Goal: Information Seeking & Learning: Learn about a topic

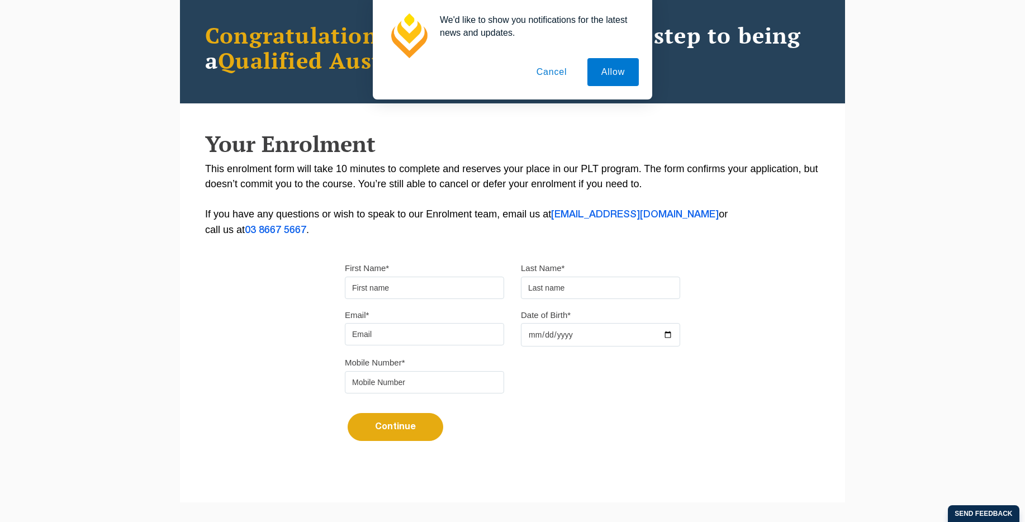
scroll to position [234, 0]
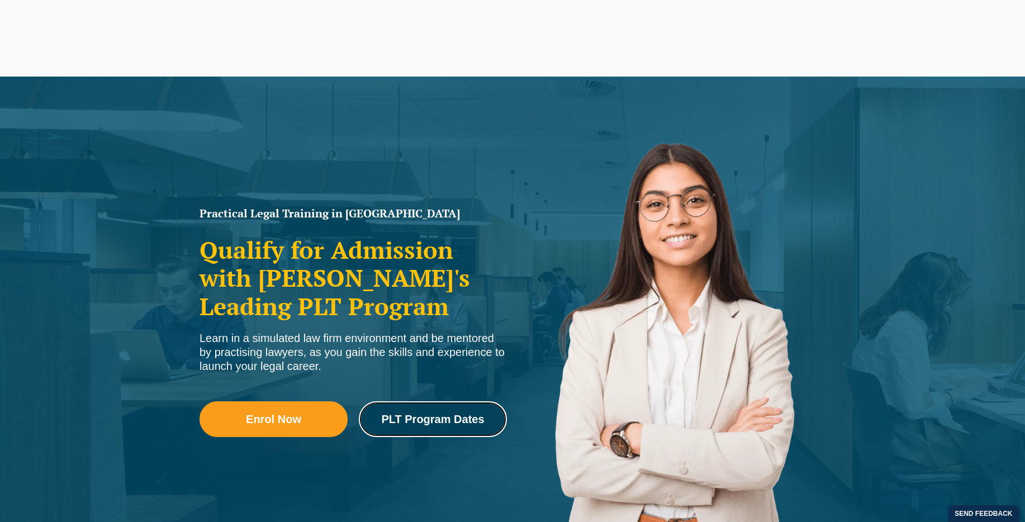
click at [433, 414] on span "PLT Program Dates" at bounding box center [432, 419] width 103 height 11
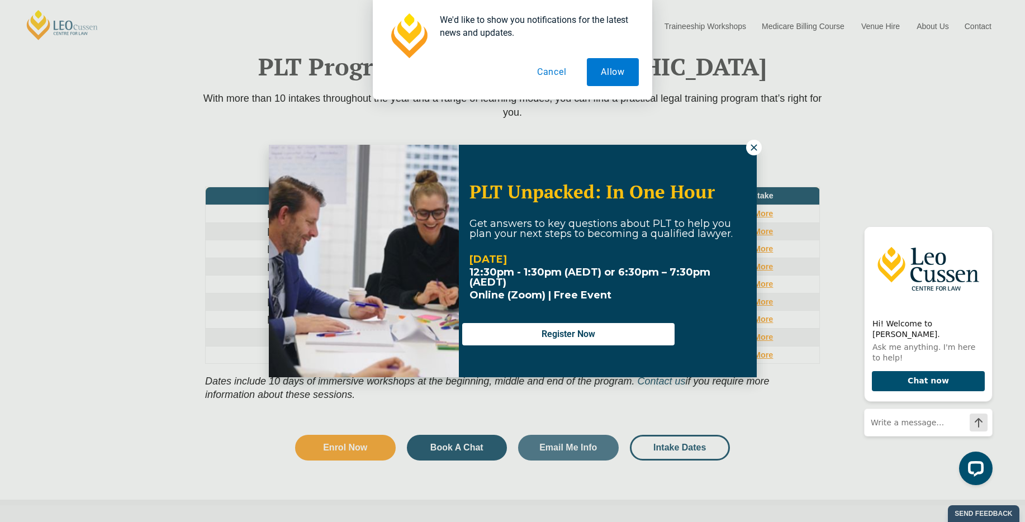
click at [756, 148] on icon at bounding box center [754, 148] width 10 height 10
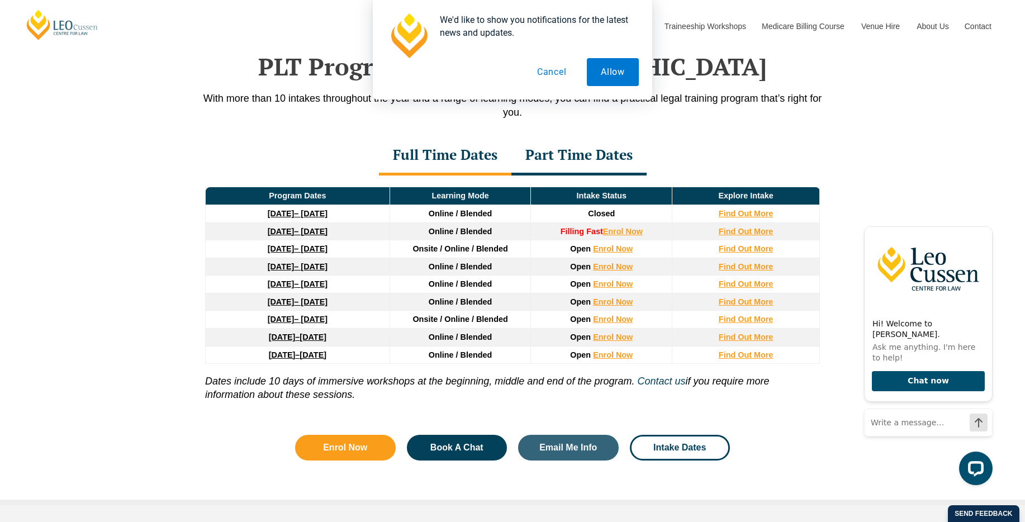
click at [578, 154] on div "Part Time Dates" at bounding box center [578, 155] width 135 height 39
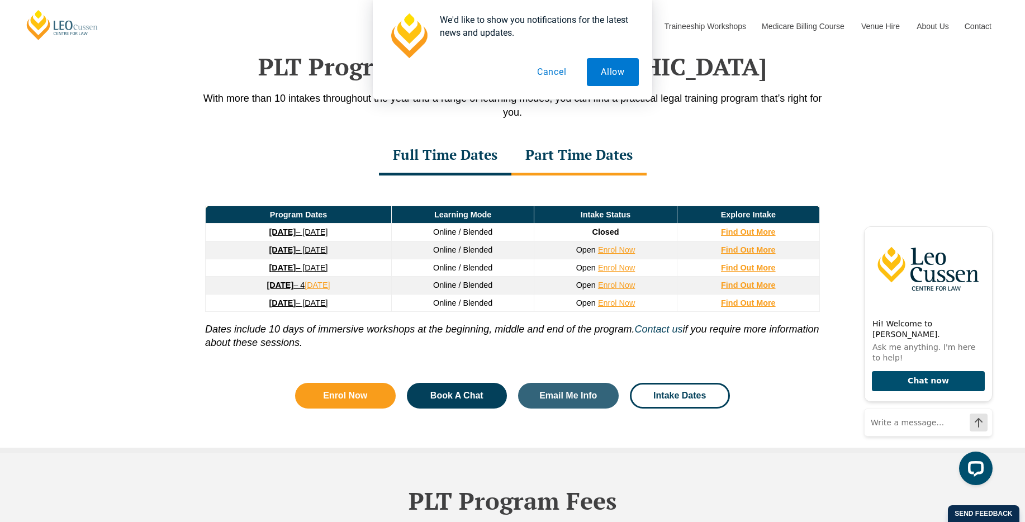
click at [462, 155] on div "Full Time Dates" at bounding box center [445, 155] width 132 height 39
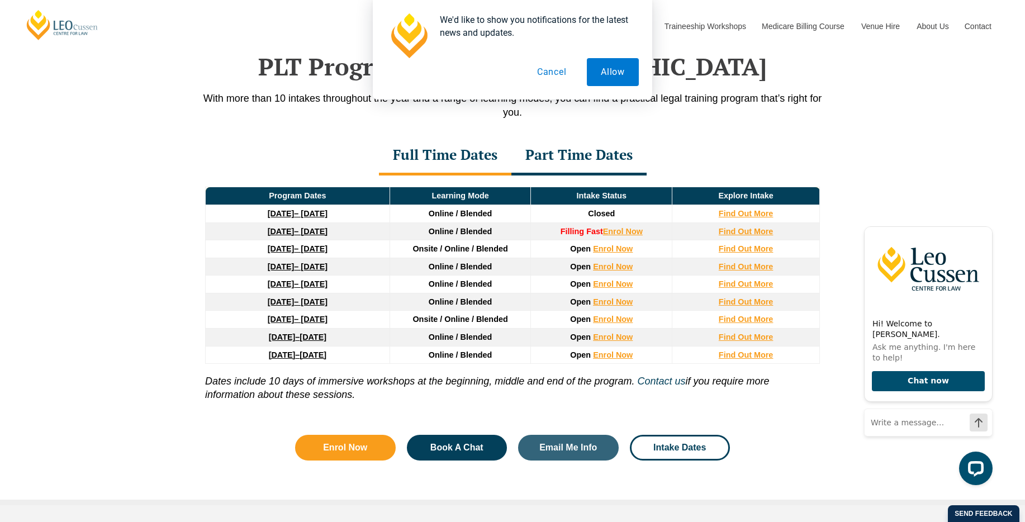
click at [545, 155] on div "Part Time Dates" at bounding box center [578, 155] width 135 height 39
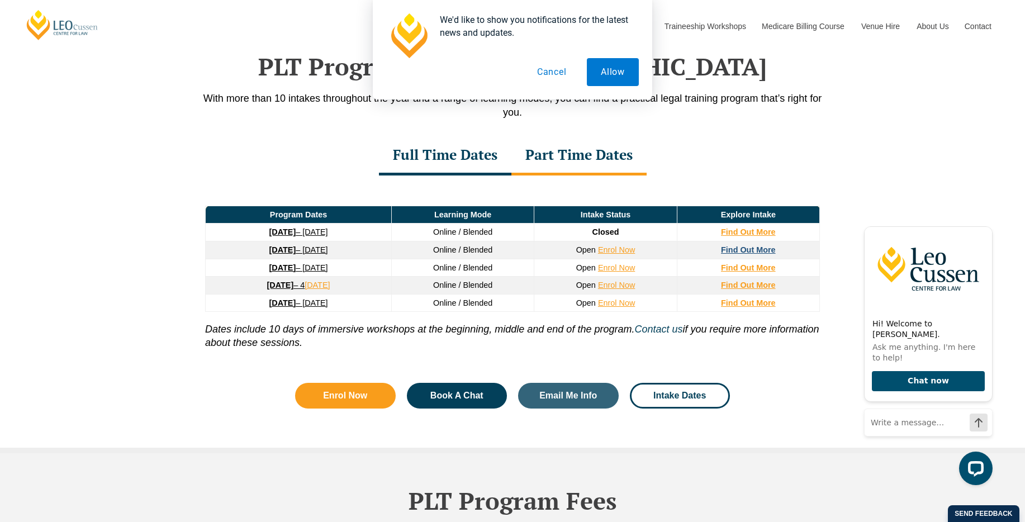
click at [738, 250] on strong "Find Out More" at bounding box center [748, 249] width 55 height 9
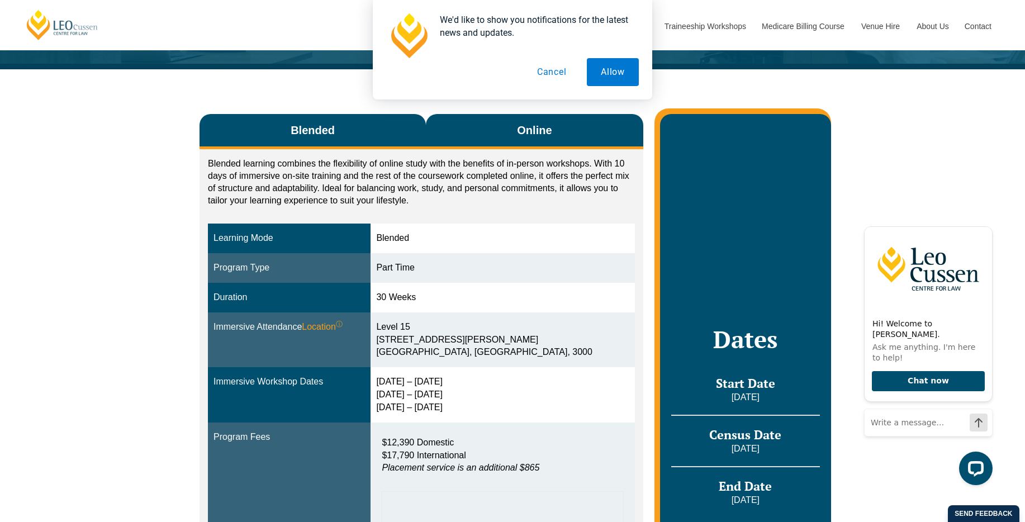
click at [509, 135] on button "Online" at bounding box center [534, 131] width 217 height 35
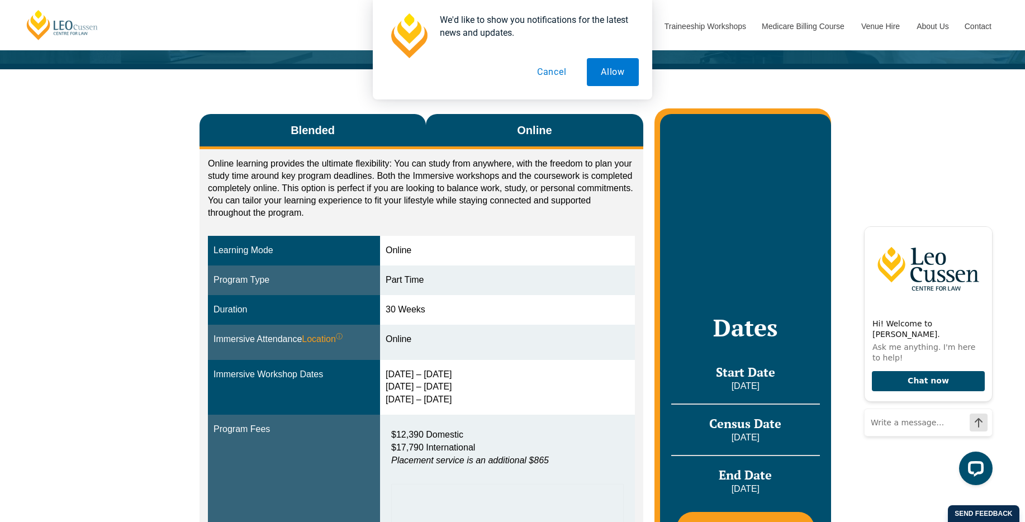
click at [380, 117] on button "Blended" at bounding box center [313, 131] width 226 height 35
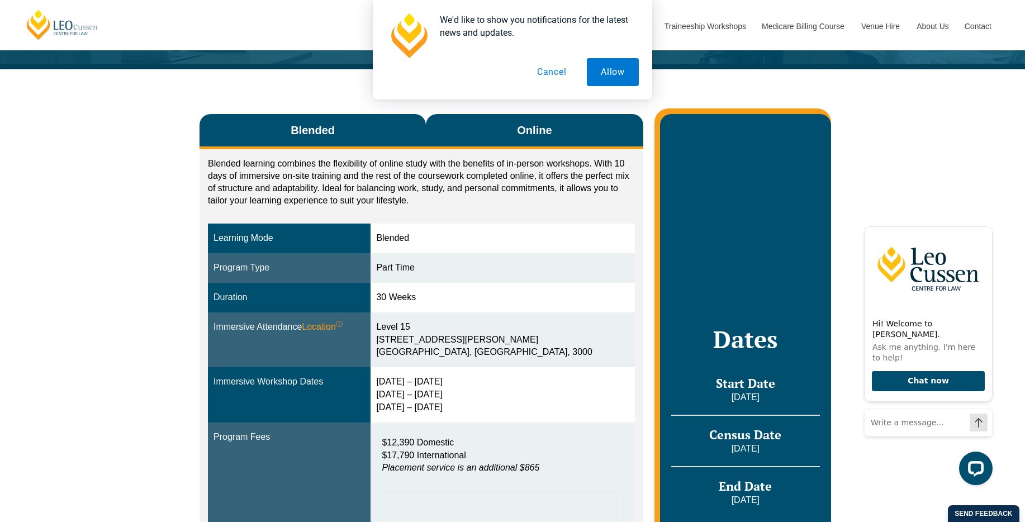
click at [490, 124] on button "Online" at bounding box center [534, 131] width 217 height 35
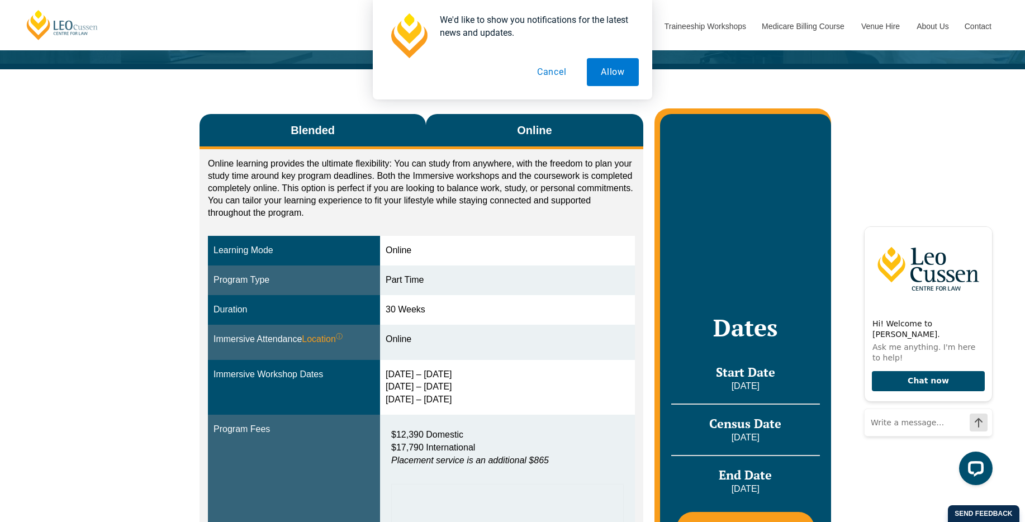
click at [400, 124] on button "Blended" at bounding box center [313, 131] width 226 height 35
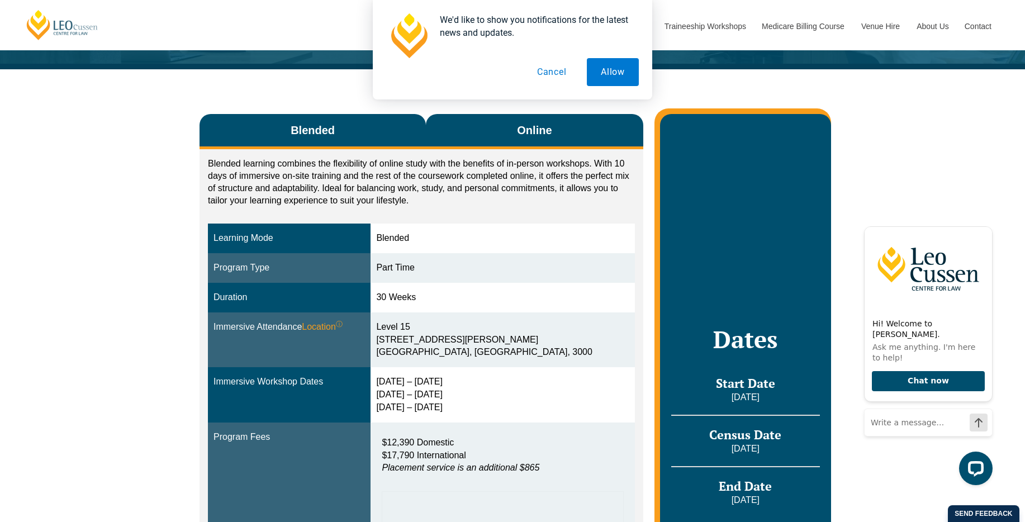
click at [492, 130] on button "Online" at bounding box center [534, 131] width 217 height 35
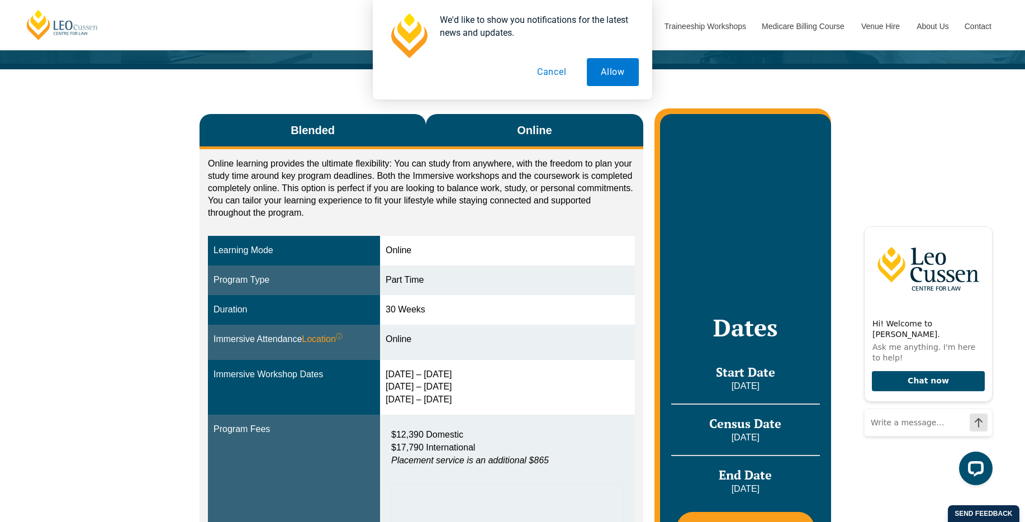
click at [367, 140] on button "Blended" at bounding box center [313, 131] width 226 height 35
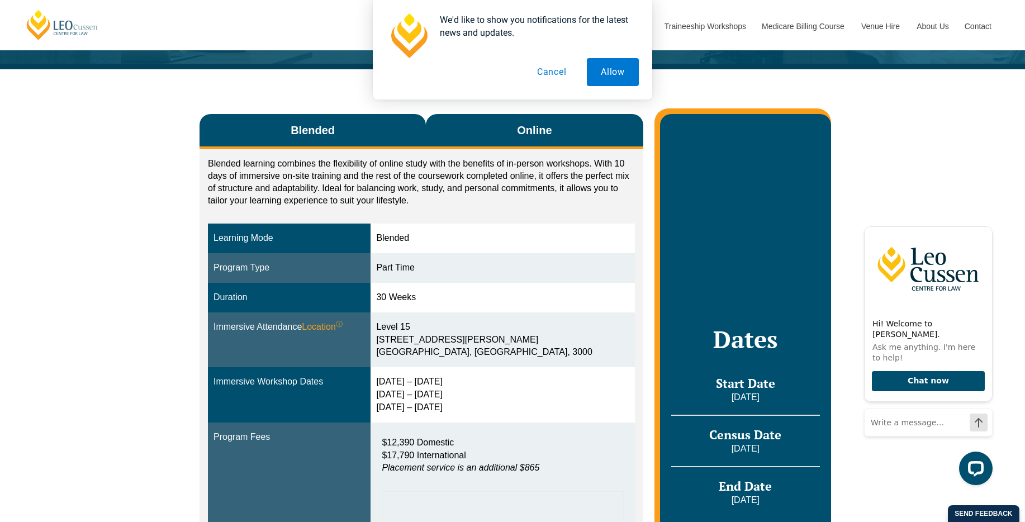
click at [485, 134] on button "Online" at bounding box center [534, 131] width 217 height 35
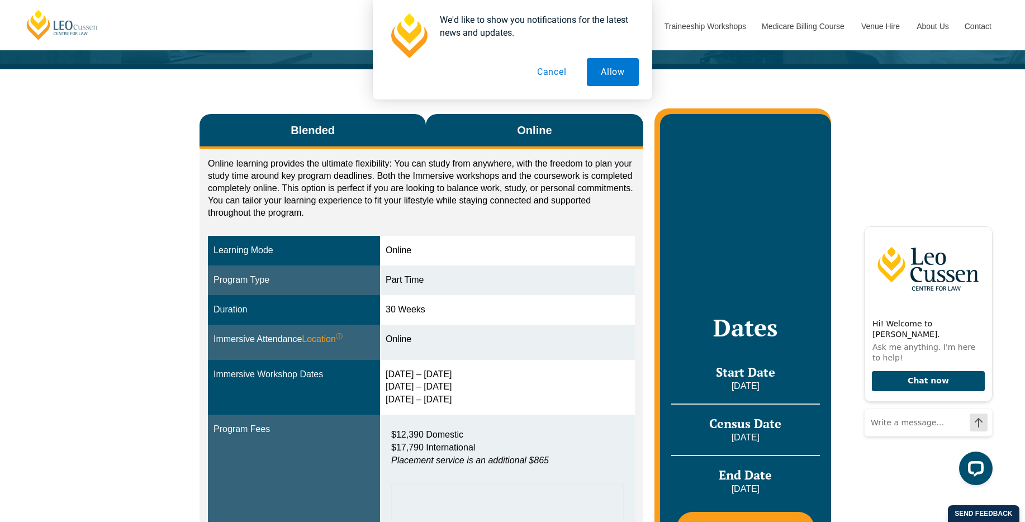
click at [352, 135] on button "Blended" at bounding box center [313, 131] width 226 height 35
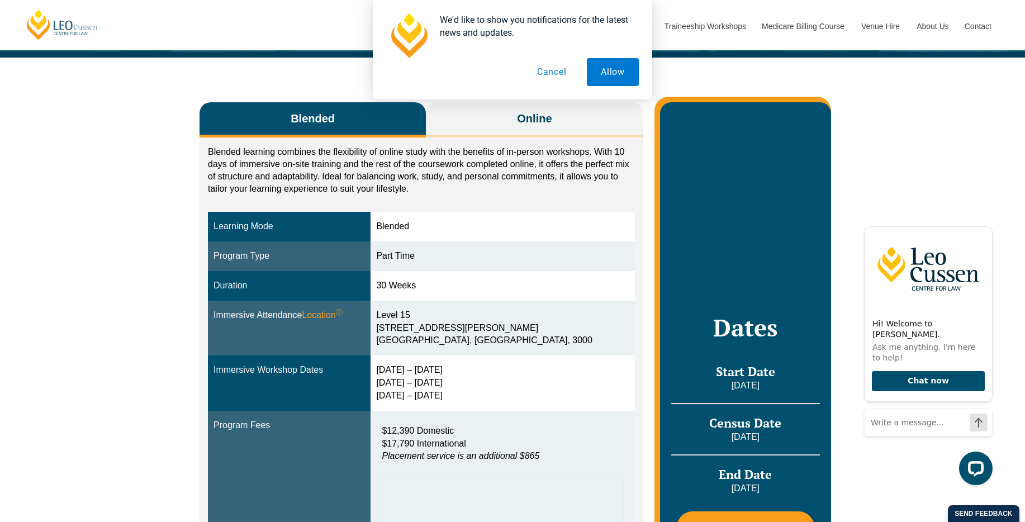
scroll to position [147, 0]
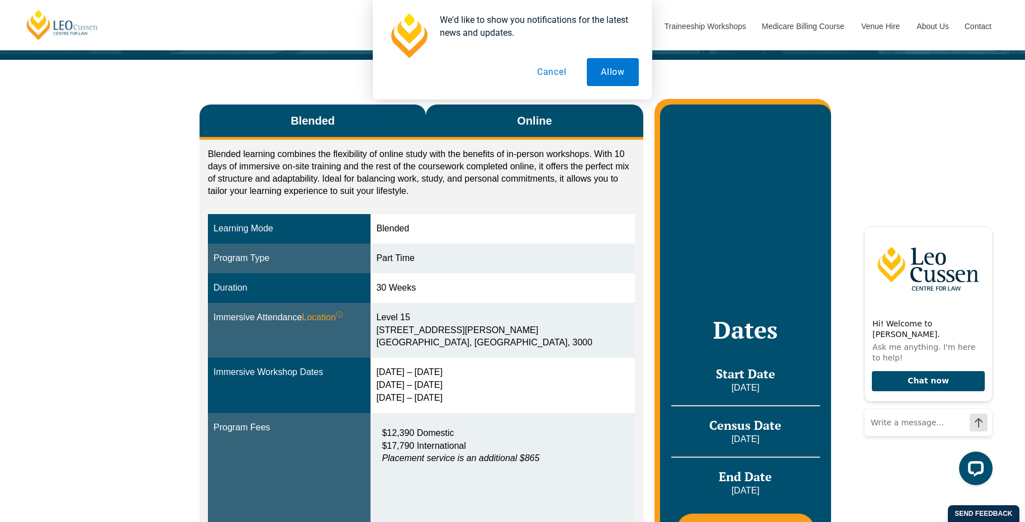
click at [523, 120] on span "Online" at bounding box center [534, 121] width 35 height 16
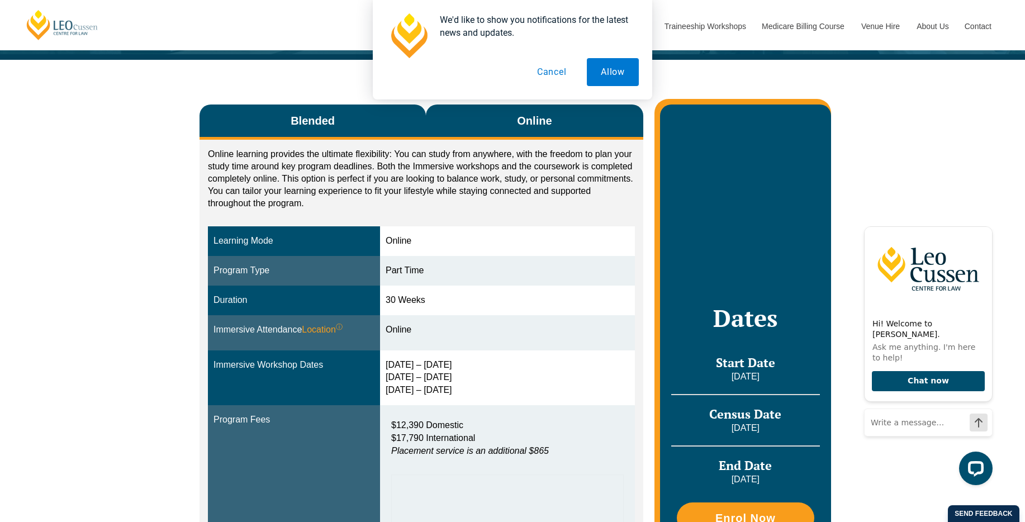
click at [421, 122] on button "Blended" at bounding box center [313, 122] width 226 height 35
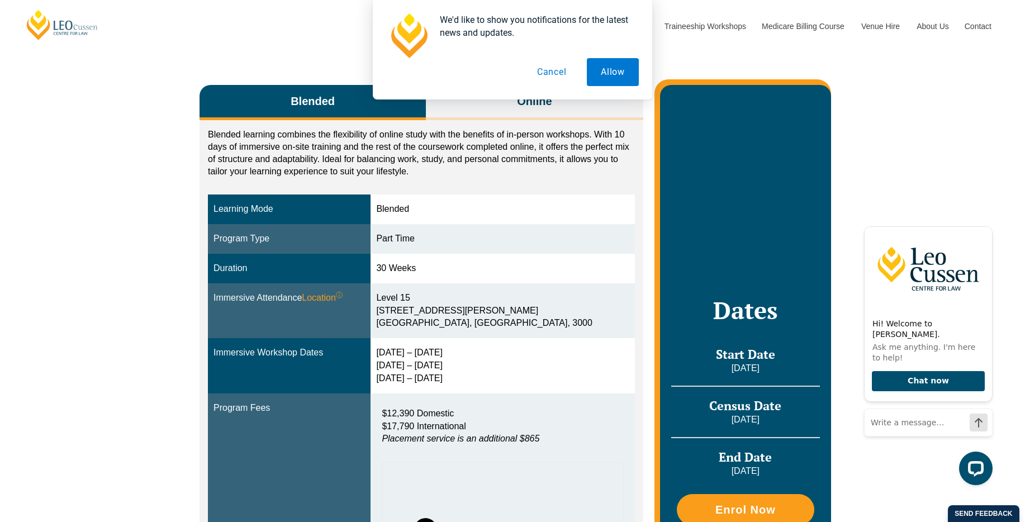
scroll to position [127, 0]
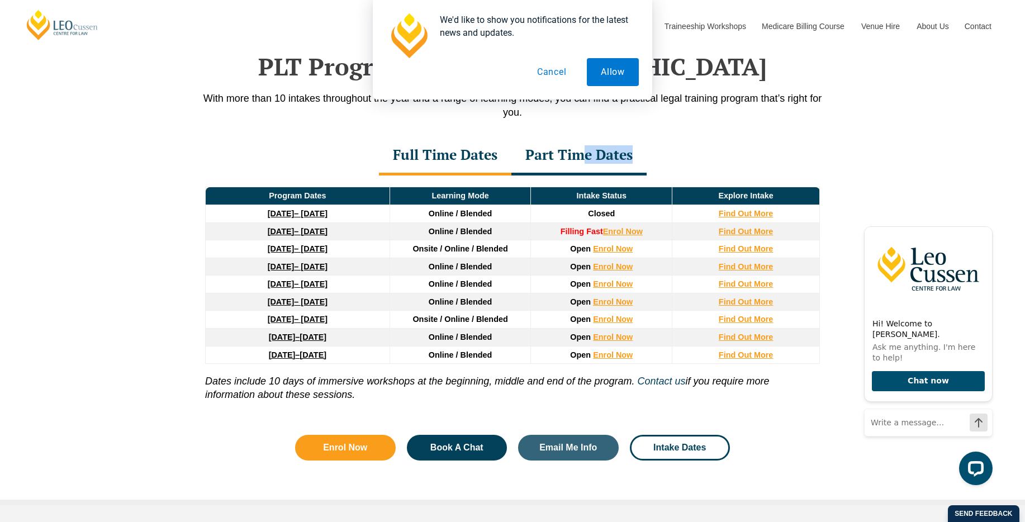
drag, startPoint x: 580, startPoint y: 159, endPoint x: 545, endPoint y: 198, distance: 51.8
click at [533, 195] on div "Full Time Dates Part Time Dates Full Time Dates Program Dates Learning Mode Int…" at bounding box center [512, 277] width 637 height 282
click at [805, 161] on div "Full Time Dates Part Time Dates" at bounding box center [512, 155] width 637 height 39
click at [765, 252] on strong "Find Out More" at bounding box center [746, 248] width 55 height 9
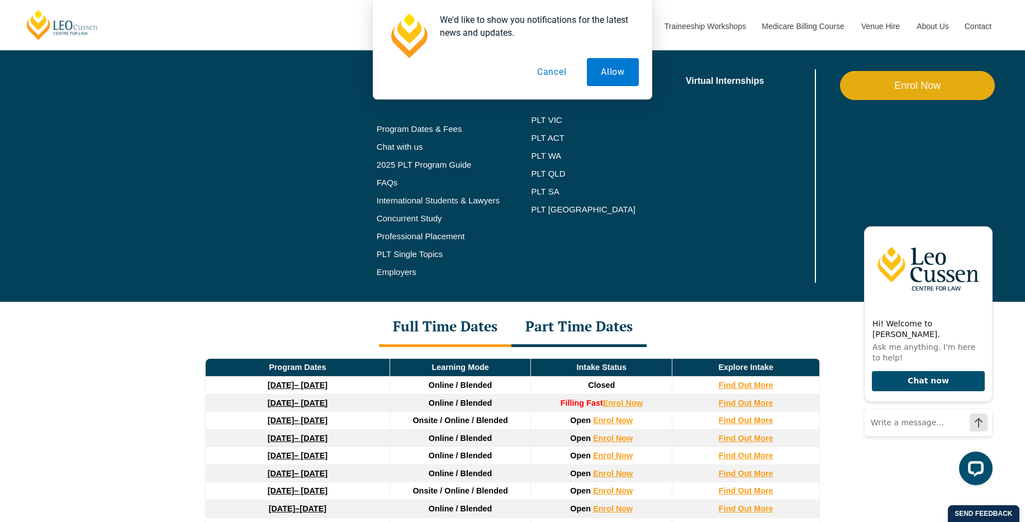
scroll to position [1270, 0]
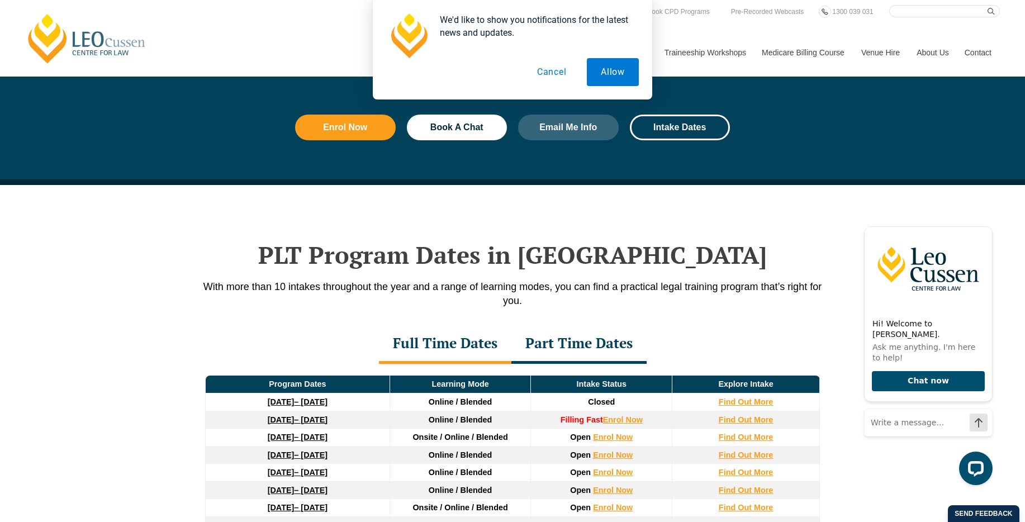
click at [597, 354] on div "Part Time Dates" at bounding box center [578, 344] width 135 height 39
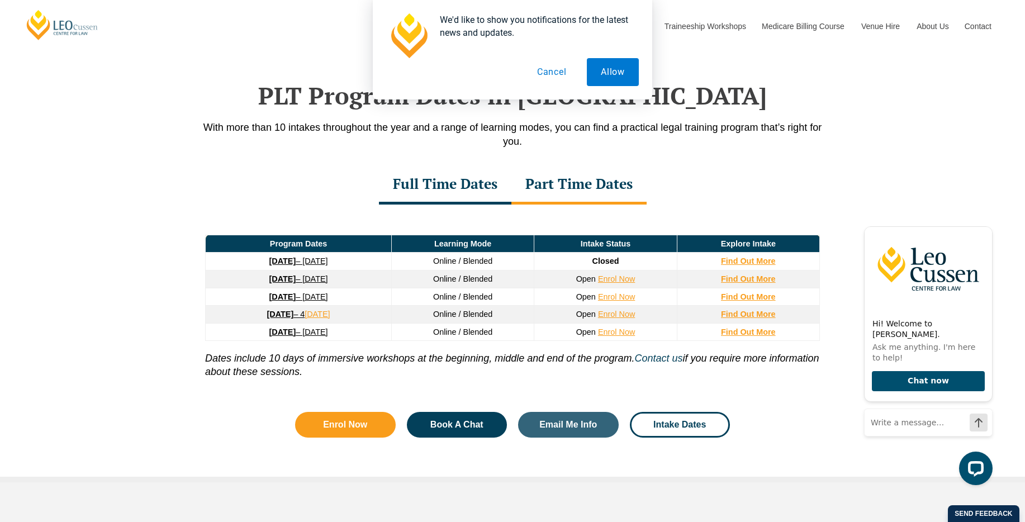
scroll to position [1440, 0]
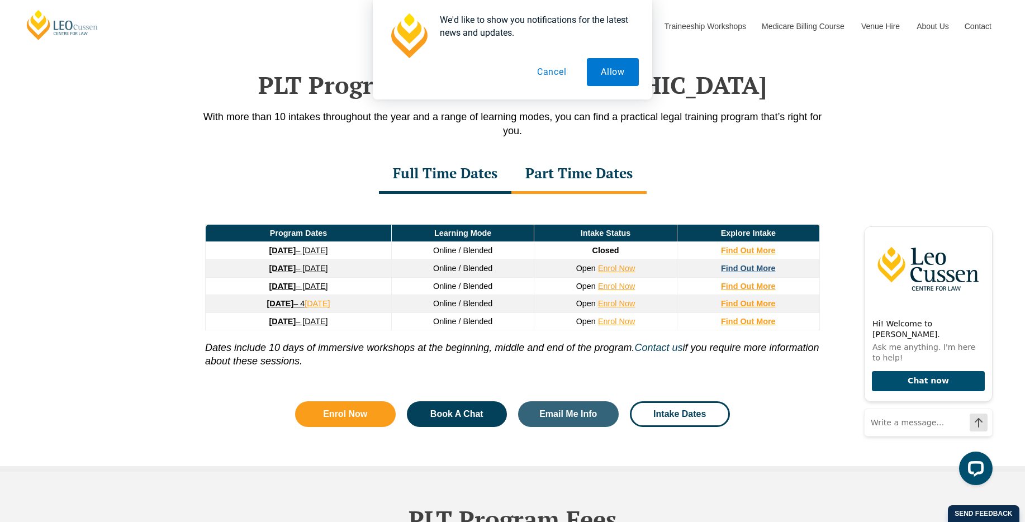
click at [749, 271] on strong "Find Out More" at bounding box center [748, 268] width 55 height 9
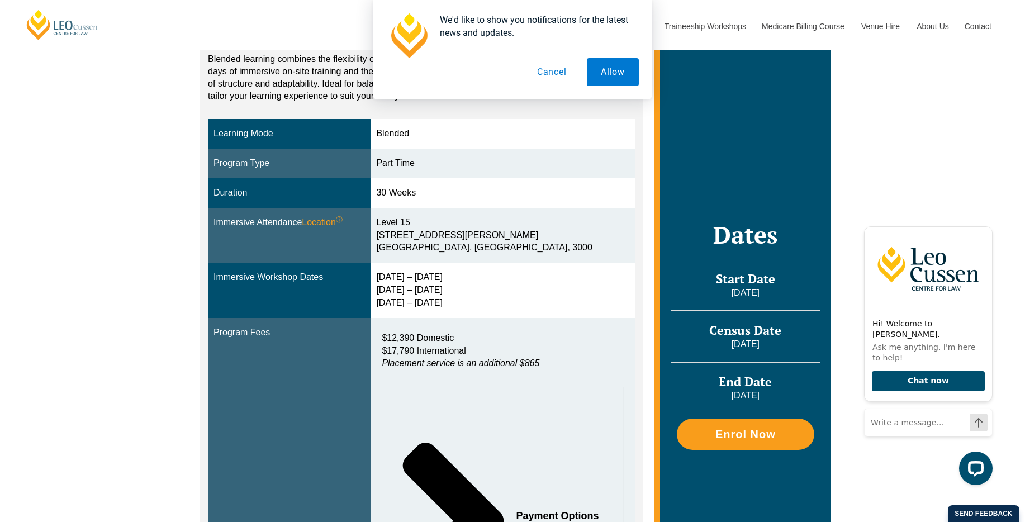
scroll to position [244, 0]
